Goal: Information Seeking & Learning: Learn about a topic

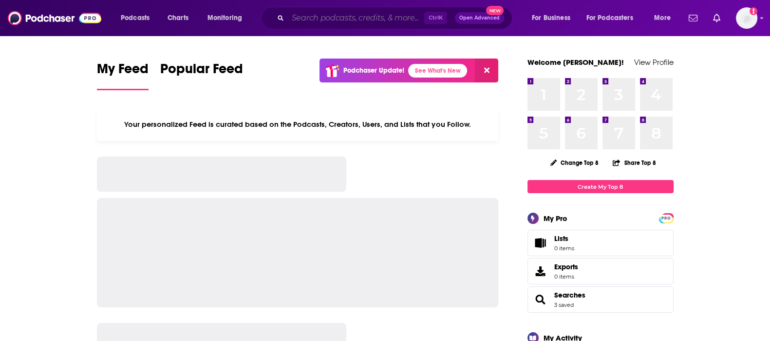
click at [316, 18] on input "Search podcasts, credits, & more..." at bounding box center [356, 18] width 136 height 16
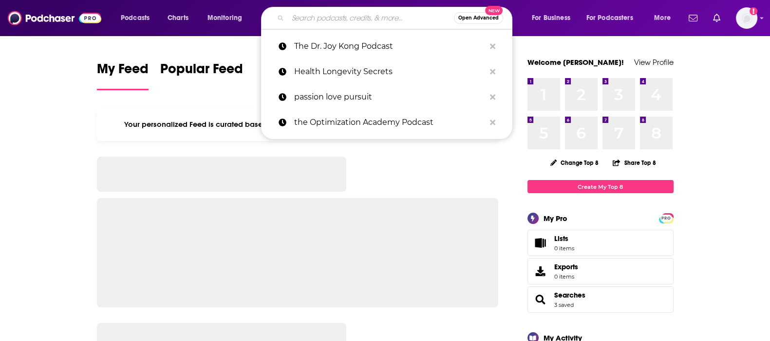
paste input "Health Longevity Secrets"
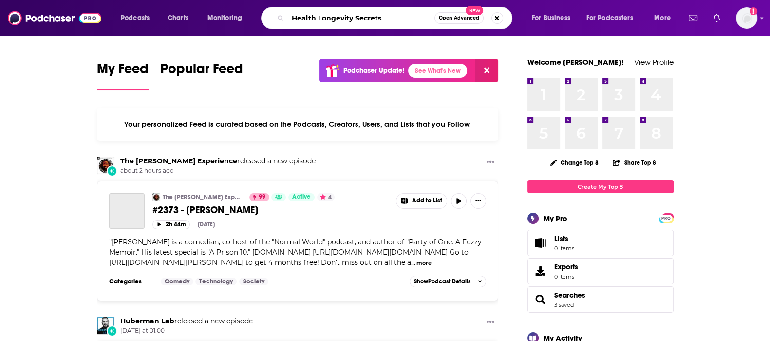
type input "Health Longevity Secrets"
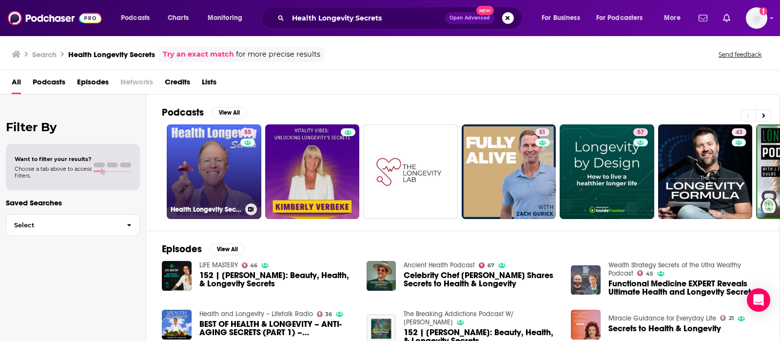
click at [207, 172] on link "55 Health Longevity Secrets" at bounding box center [214, 171] width 95 height 95
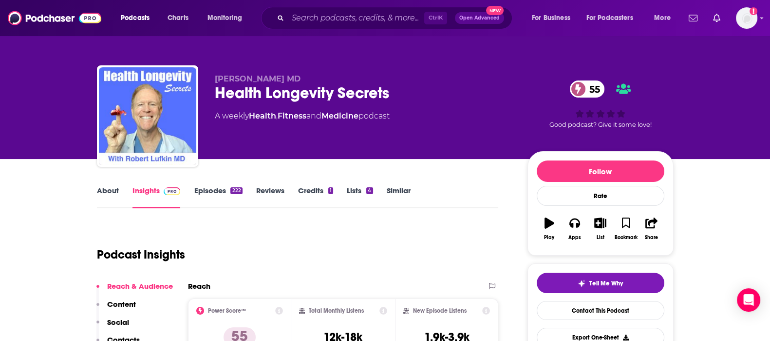
click at [201, 207] on link "Episodes 222" at bounding box center [218, 197] width 48 height 22
